Goal: Task Accomplishment & Management: Complete application form

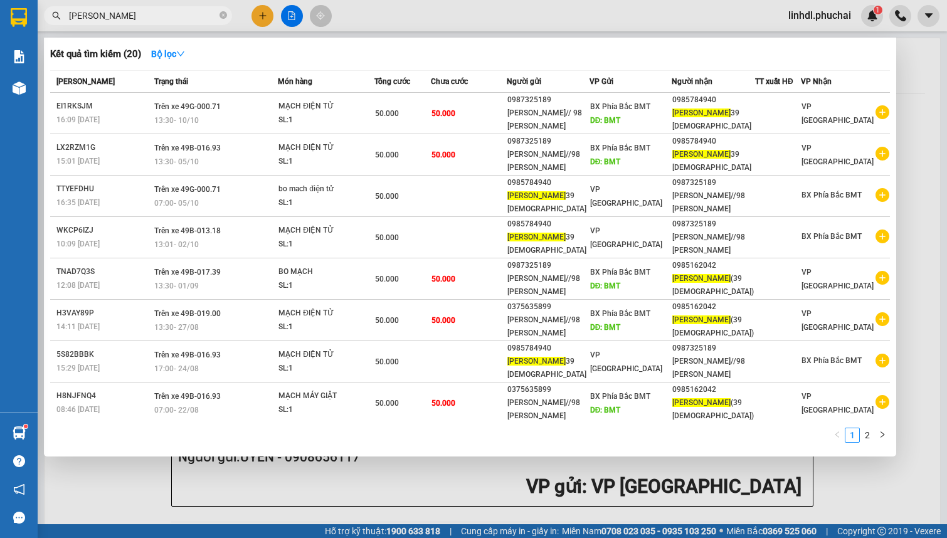
click at [263, 13] on div at bounding box center [473, 269] width 947 height 538
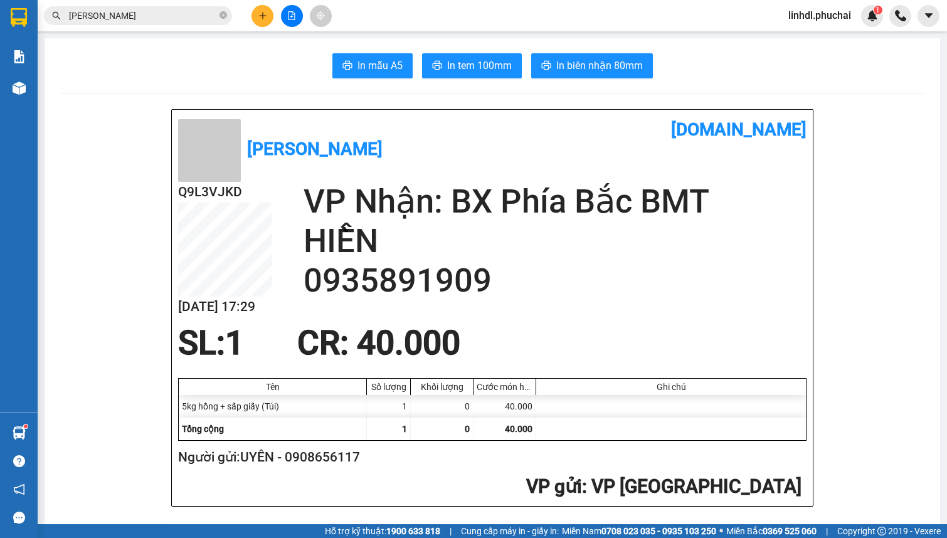
click at [260, 13] on icon "plus" at bounding box center [262, 15] width 9 height 9
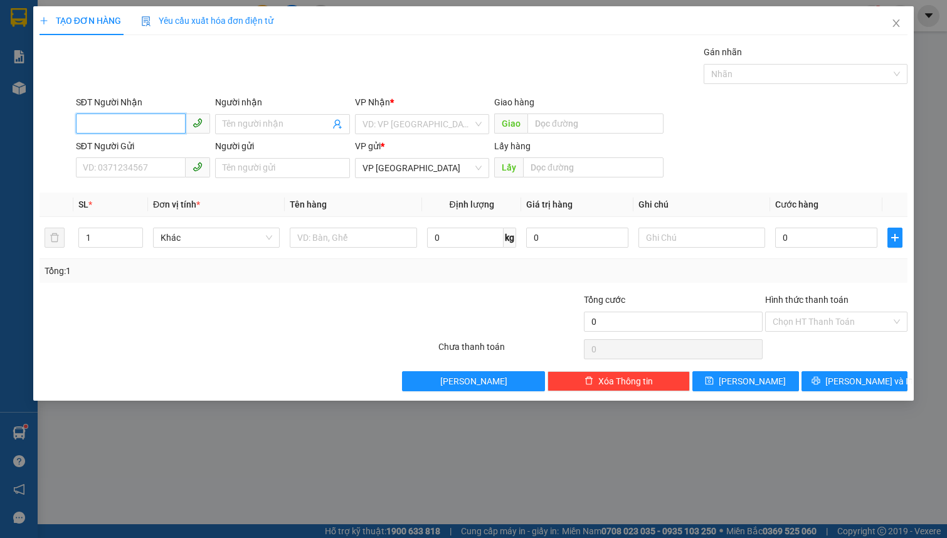
click at [128, 118] on input "SĐT Người Nhận" at bounding box center [131, 124] width 110 height 20
type input "0986305252"
click at [116, 149] on div "0986305252 - TY" at bounding box center [142, 149] width 119 height 14
type input "TY"
type input "đường tránh chu sê"
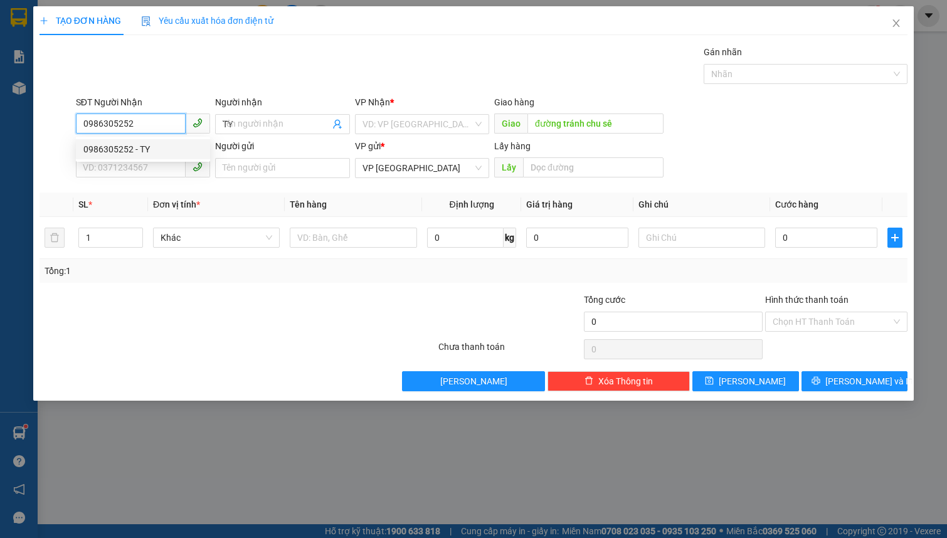
type input "400.000"
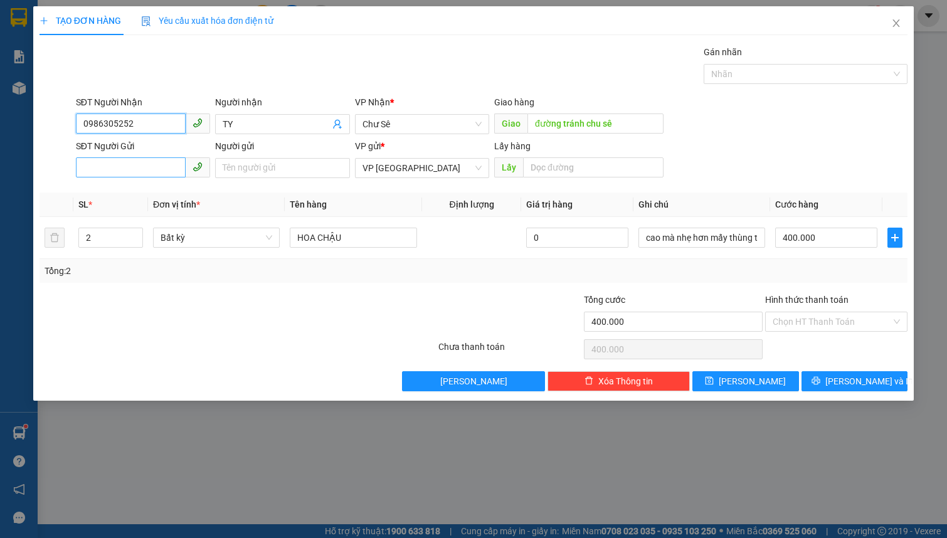
type input "0986305252"
click at [160, 173] on input "SĐT Người Gửi" at bounding box center [131, 167] width 110 height 20
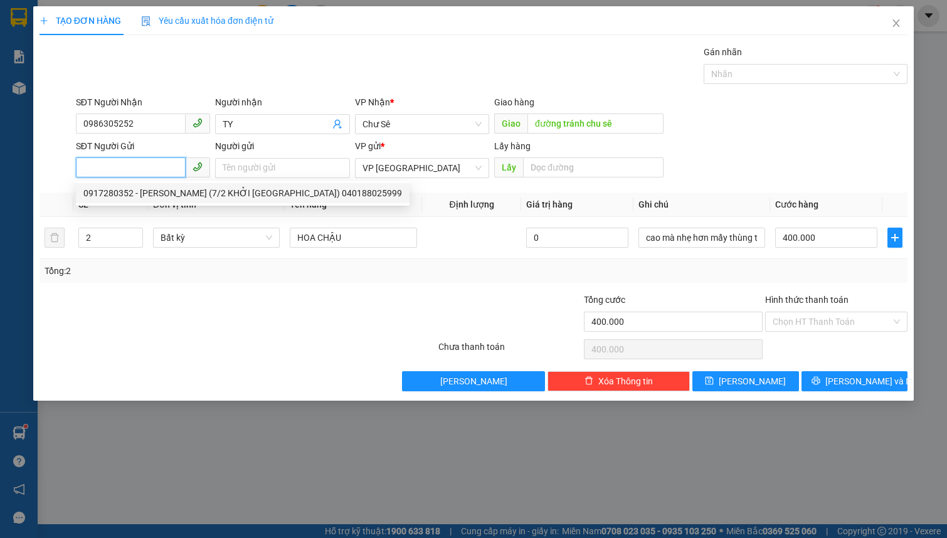
click at [156, 196] on div "0917280352 - [PERSON_NAME] (7/2 KHỞI [GEOGRAPHIC_DATA]) 040188025999" at bounding box center [242, 193] width 319 height 14
type input "0917280352"
type input "[PERSON_NAME] (7/2 KHỞI [GEOGRAPHIC_DATA]) 040188025999"
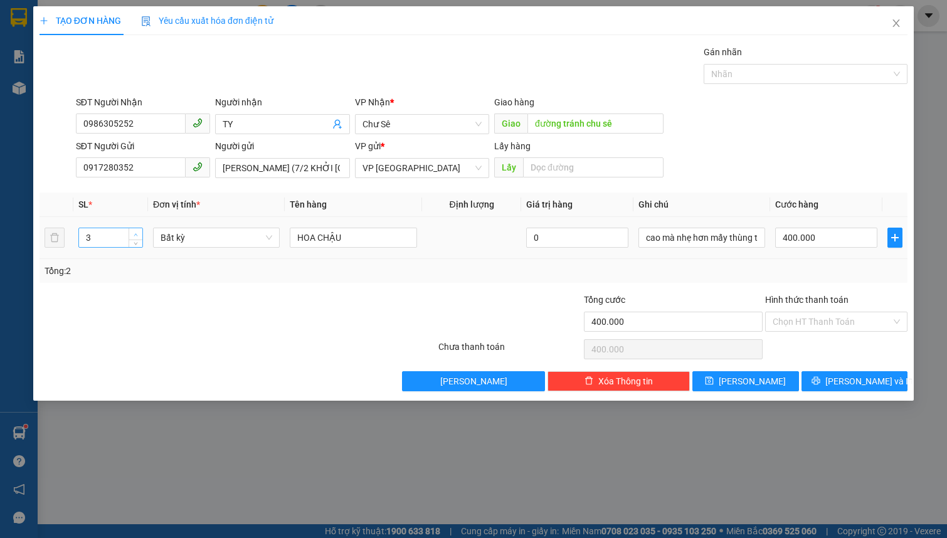
click at [135, 231] on span "up" at bounding box center [136, 235] width 8 height 8
type input "6"
click at [135, 231] on span "up" at bounding box center [136, 235] width 8 height 8
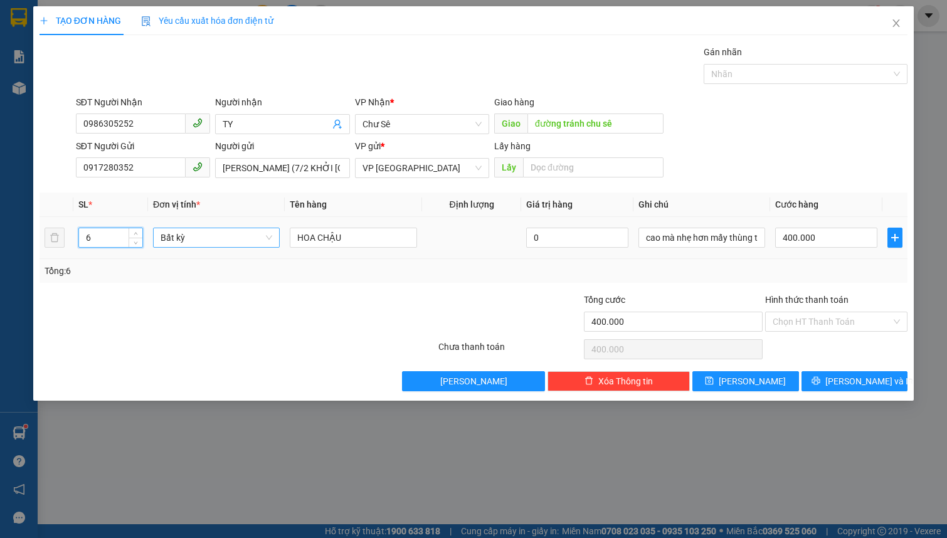
click at [193, 234] on span "Bất kỳ" at bounding box center [217, 237] width 112 height 19
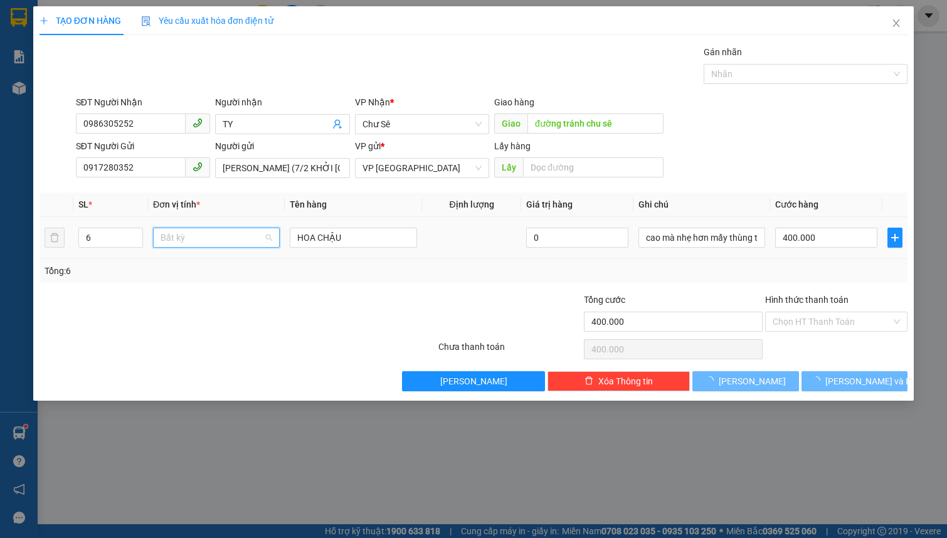
type input "0"
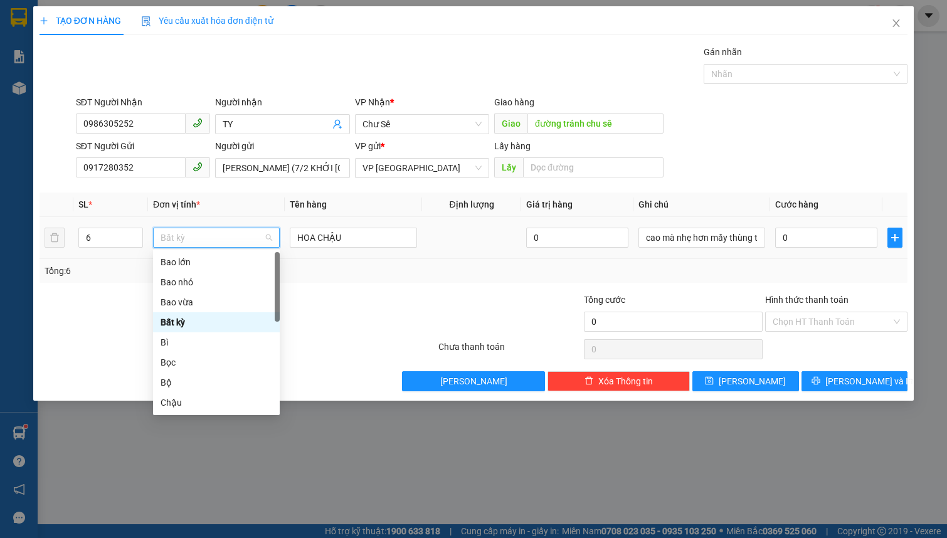
type input "t"
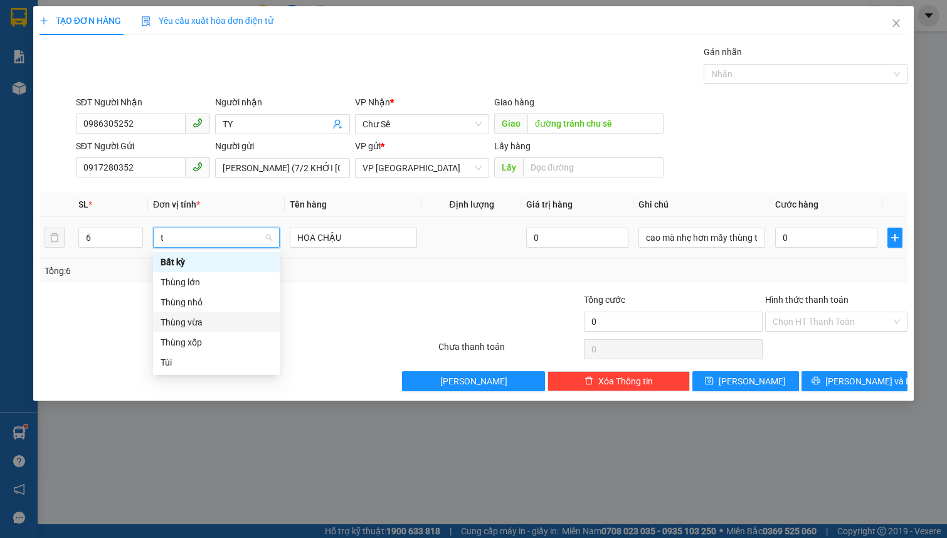
click at [225, 321] on div "Thùng vừa" at bounding box center [217, 322] width 112 height 14
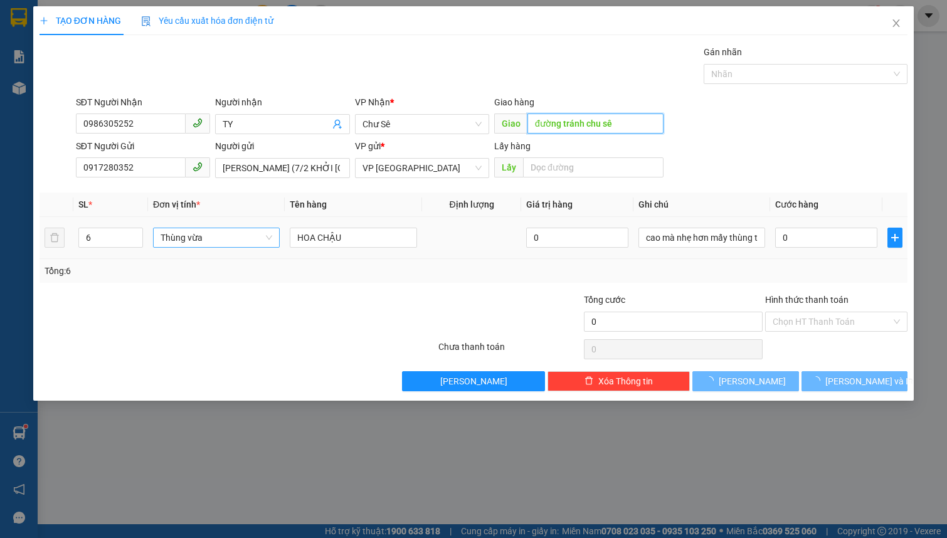
click at [598, 119] on input "đường tránh chu sê" at bounding box center [595, 124] width 136 height 20
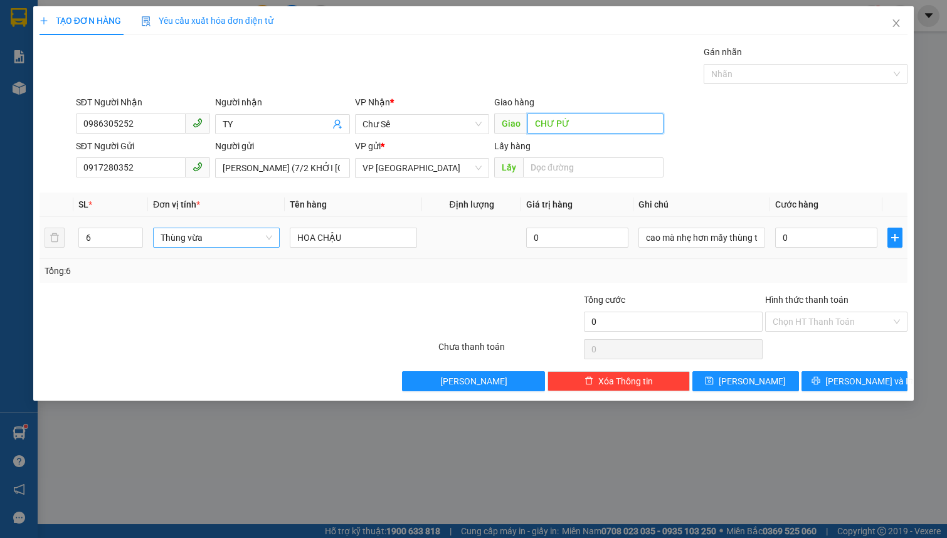
type input "CHƯ PỨ"
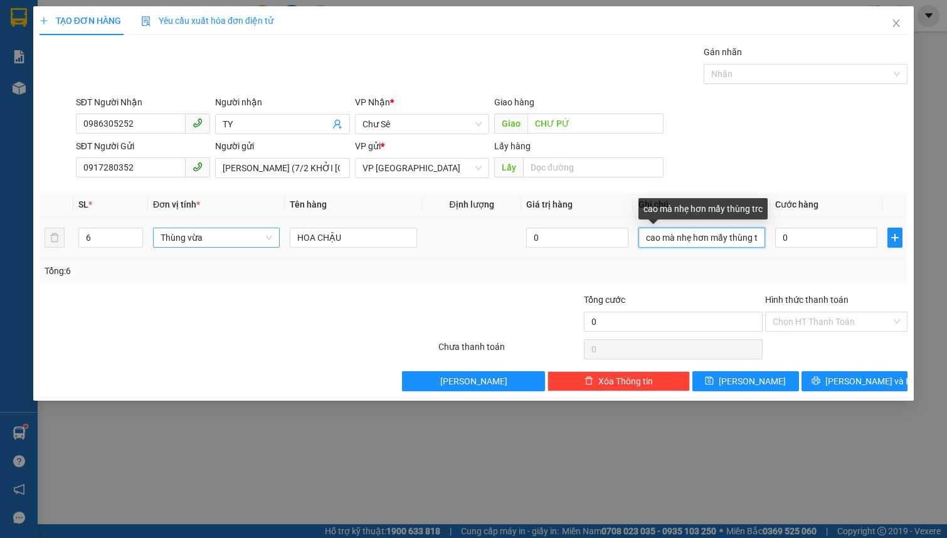
click at [686, 244] on input "cao mà nhẹ hơn mấy thùng trc" at bounding box center [702, 238] width 127 height 20
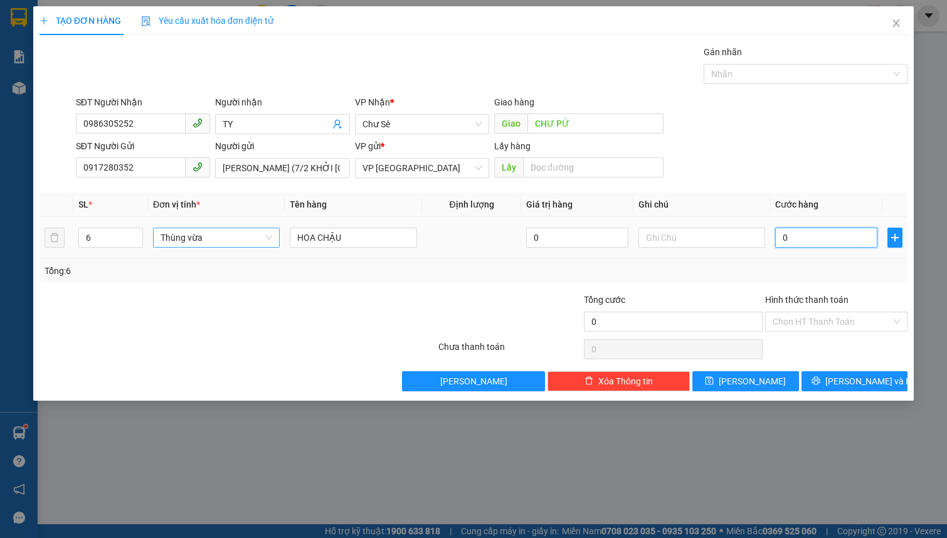
click at [830, 236] on input "0" at bounding box center [826, 238] width 102 height 20
type input "1"
type input "12"
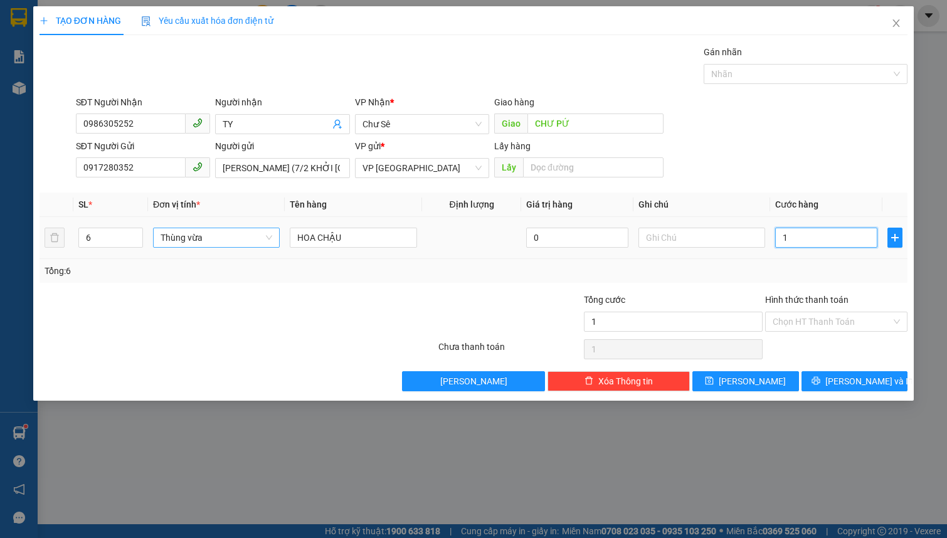
type input "12"
type input "124"
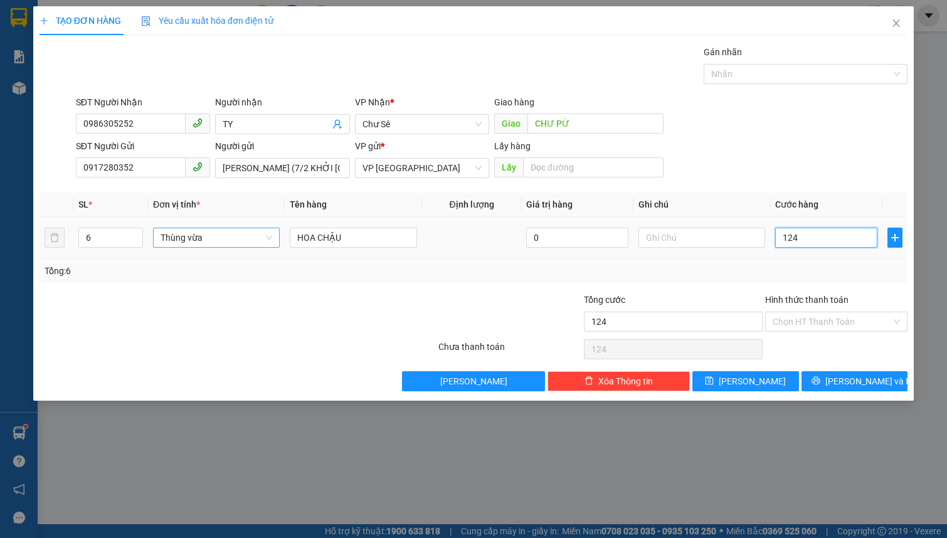
type input "1.240"
type input "12.400"
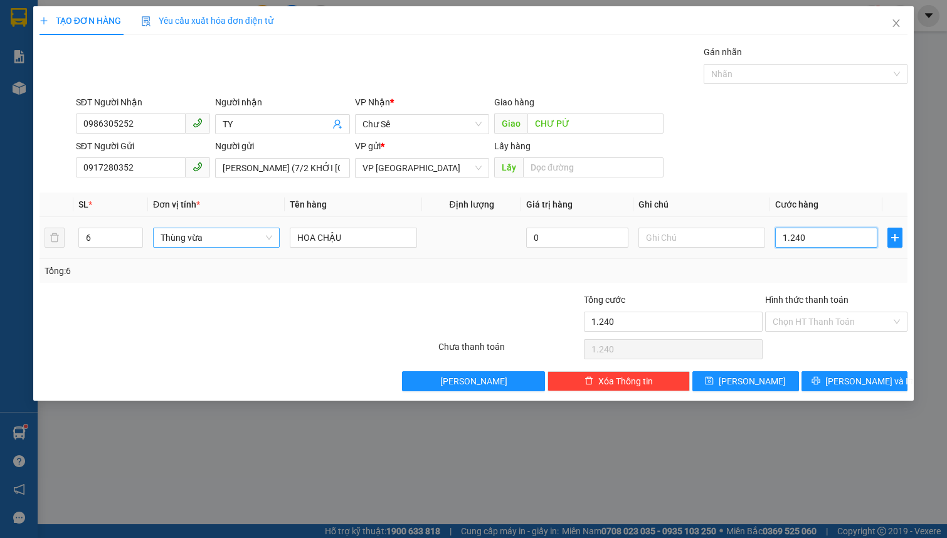
type input "12.400"
type input "124.000"
type input "1.240.000"
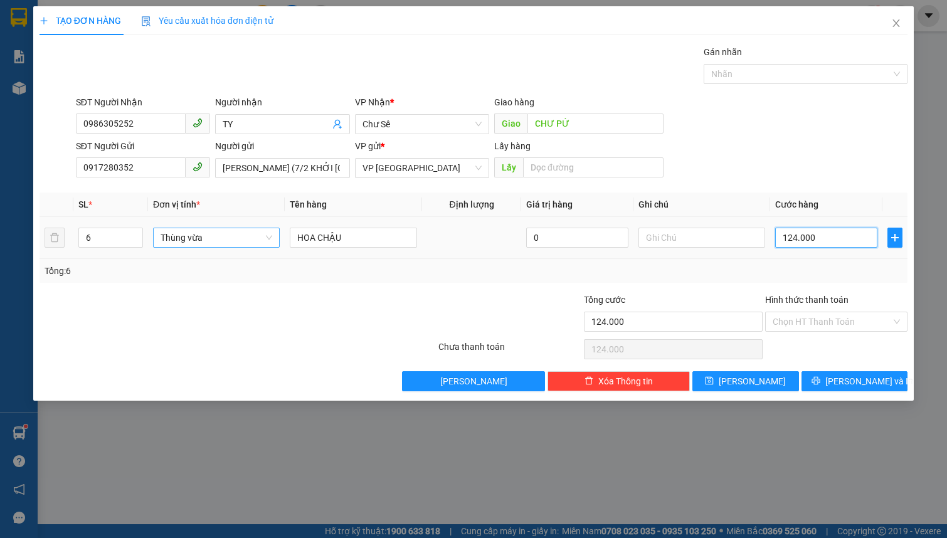
type input "1.240.000"
click at [885, 317] on input "Hình thức thanh toán" at bounding box center [832, 321] width 119 height 19
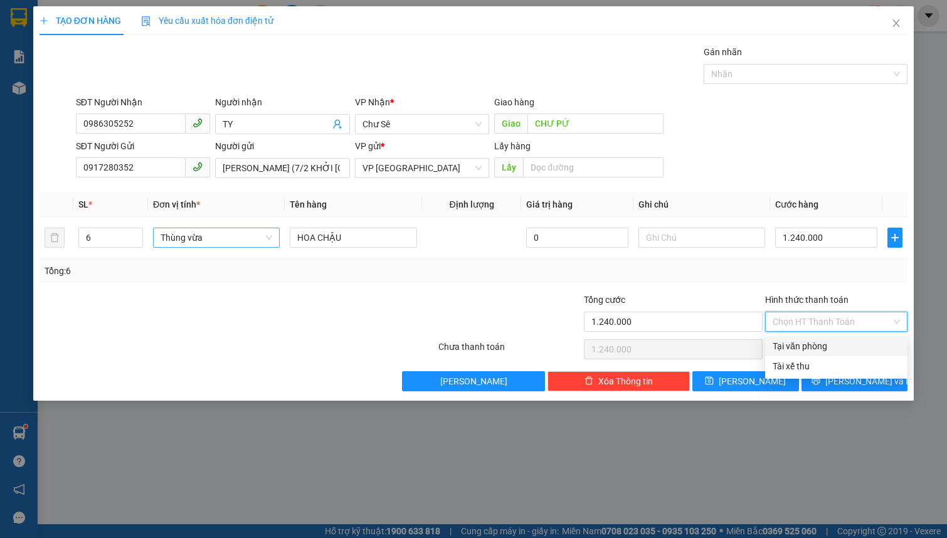
click at [841, 345] on div "Tại văn phòng" at bounding box center [836, 346] width 127 height 14
type input "0"
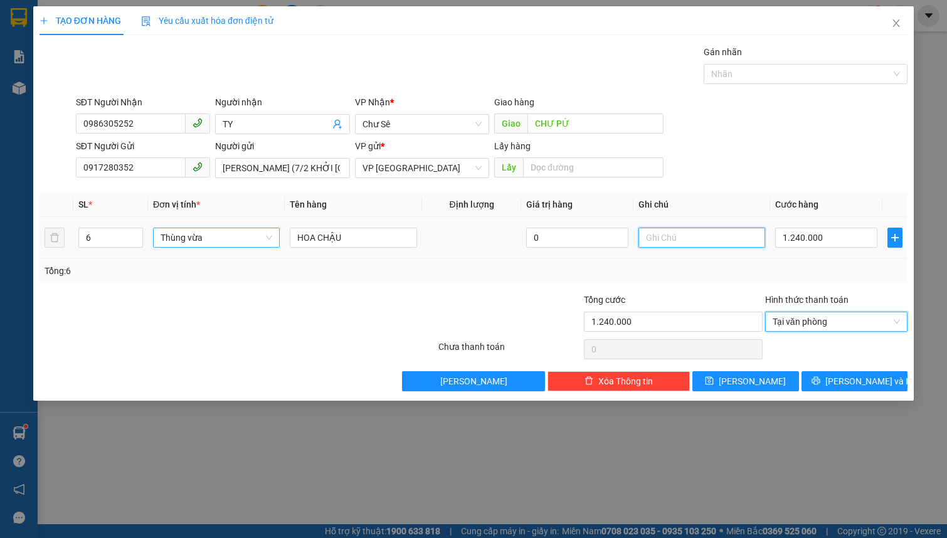
click at [681, 244] on input "text" at bounding box center [702, 238] width 127 height 20
click at [380, 126] on span "Chư Sê" at bounding box center [422, 124] width 119 height 19
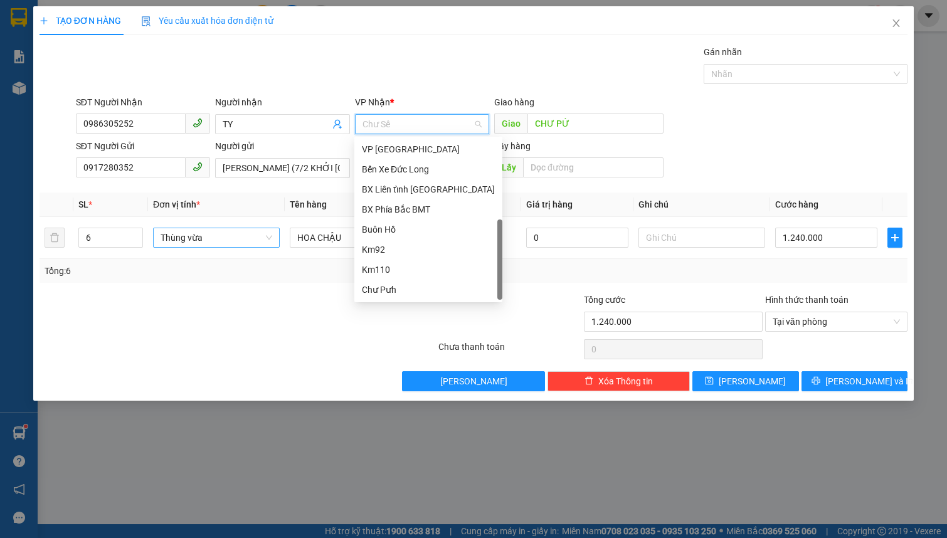
scroll to position [19, 0]
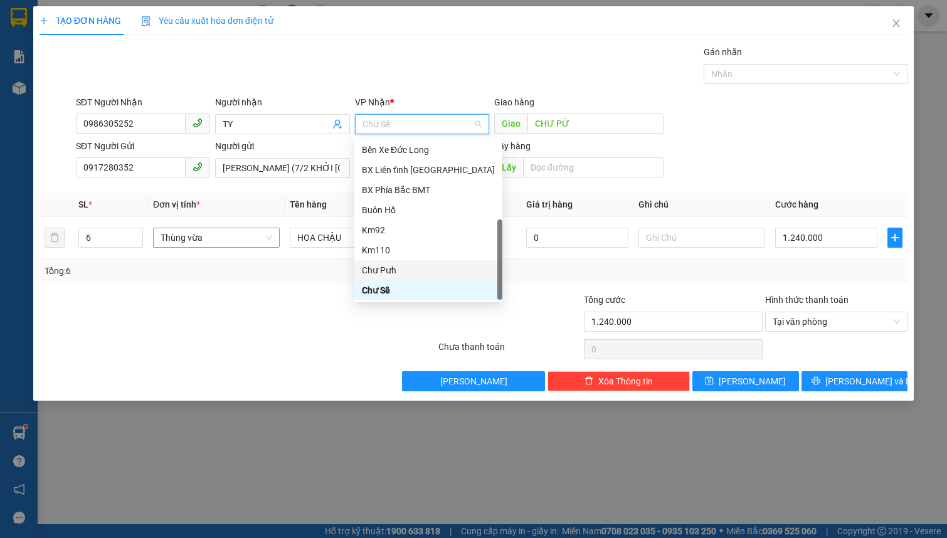
click at [401, 271] on div "Chư Pưh" at bounding box center [428, 270] width 133 height 14
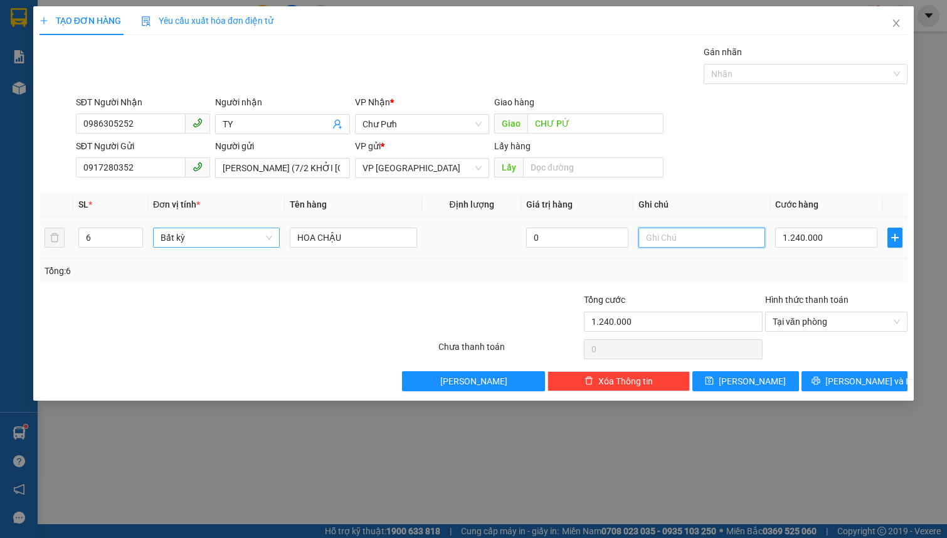
click at [667, 232] on input "text" at bounding box center [702, 238] width 127 height 20
type input "4T*230 + 1T *150 +1T*170"
click at [851, 384] on span "[PERSON_NAME] và In" at bounding box center [869, 381] width 88 height 14
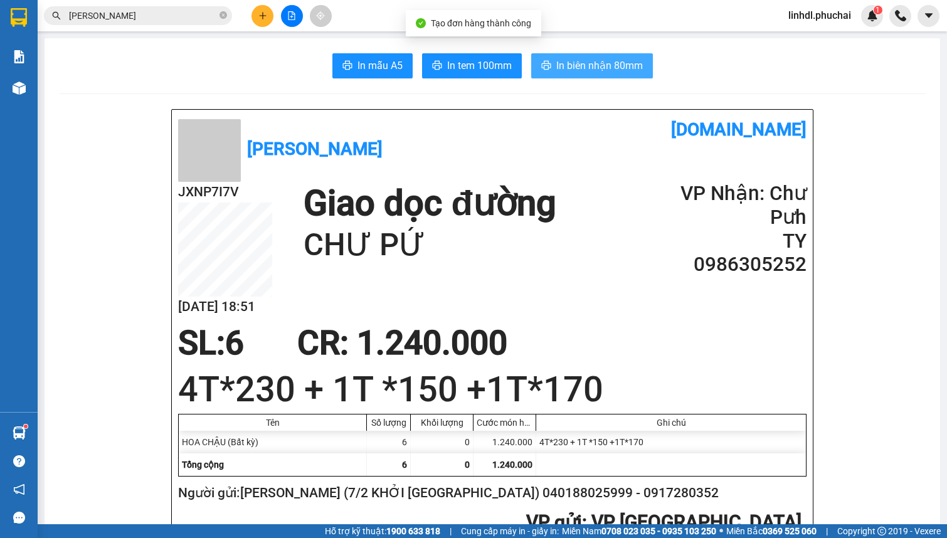
click at [620, 61] on span "In biên nhận 80mm" at bounding box center [599, 66] width 87 height 16
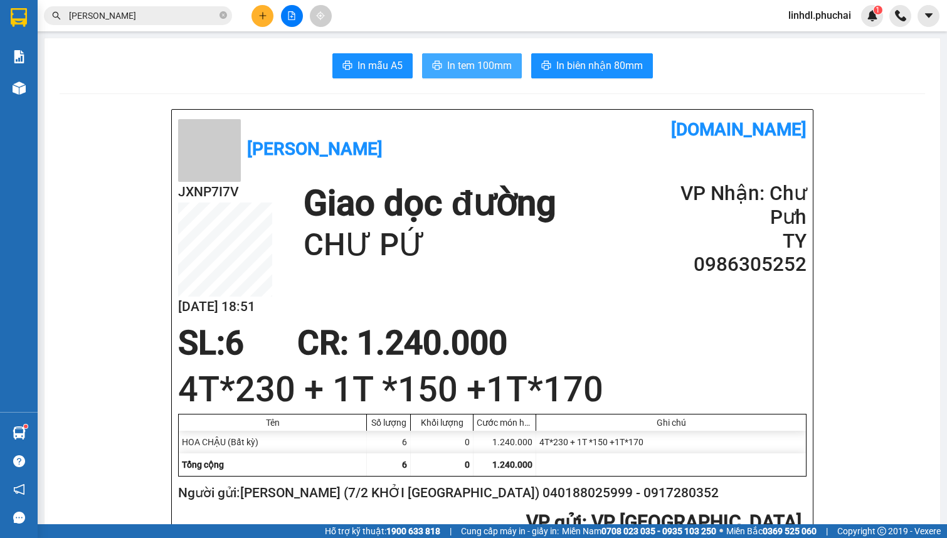
click at [471, 66] on span "In tem 100mm" at bounding box center [479, 66] width 65 height 16
